Goal: Transaction & Acquisition: Purchase product/service

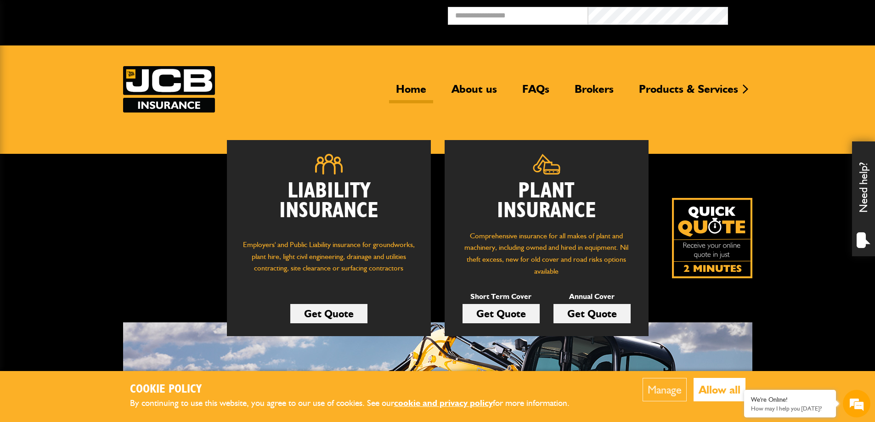
click at [509, 314] on link "Get Quote" at bounding box center [501, 313] width 77 height 19
